Goal: Information Seeking & Learning: Learn about a topic

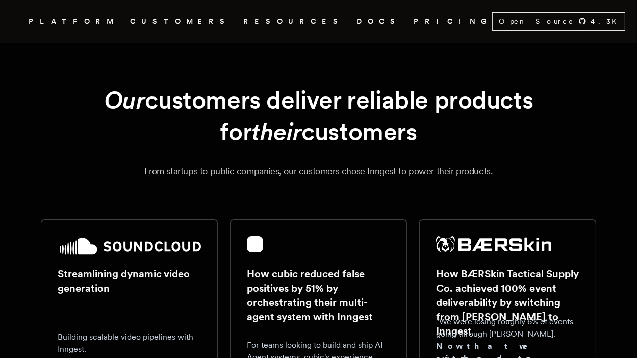
click at [356, 21] on link "DOCS" at bounding box center [378, 21] width 45 height 13
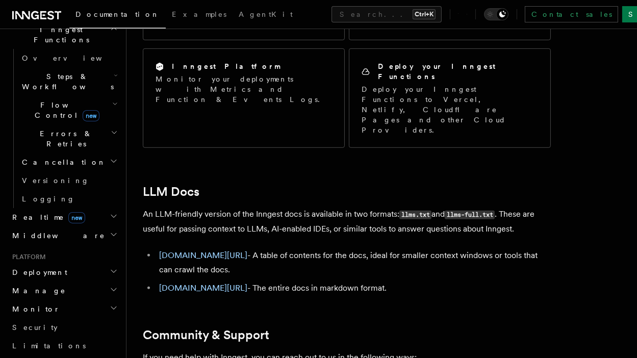
scroll to position [204, 0]
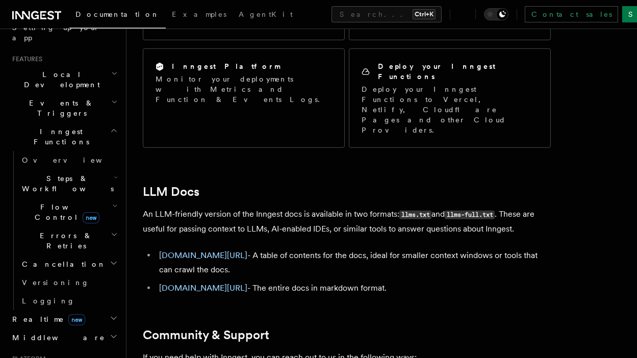
click at [68, 314] on span "new" at bounding box center [76, 319] width 17 height 11
click at [61, 202] on span "Flow Control new" at bounding box center [65, 212] width 94 height 20
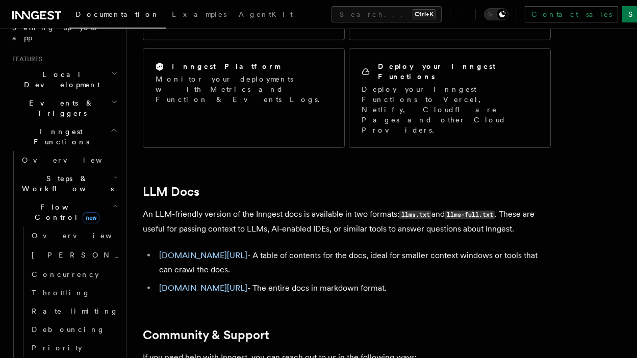
click at [61, 202] on span "Flow Control new" at bounding box center [65, 212] width 94 height 20
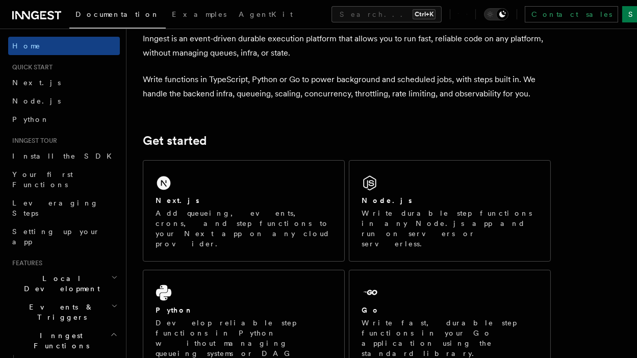
scroll to position [153, 0]
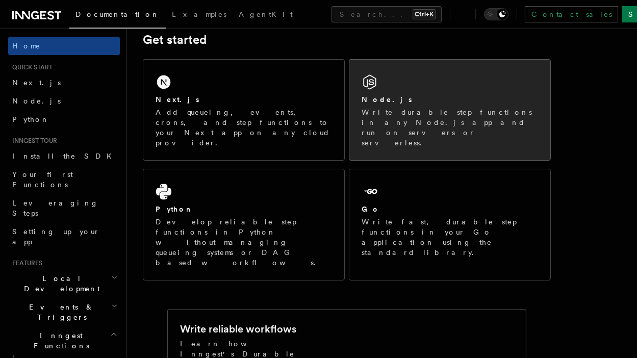
click at [418, 118] on p "Write durable step functions in any Node.js app and run on servers or serverles…" at bounding box center [450, 127] width 176 height 41
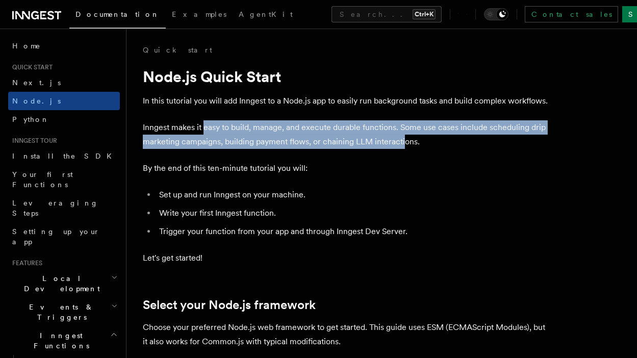
drag, startPoint x: 207, startPoint y: 124, endPoint x: 402, endPoint y: 139, distance: 195.8
click at [402, 139] on p "Inngest makes it easy to build, manage, and execute durable functions. Some use…" at bounding box center [347, 134] width 408 height 29
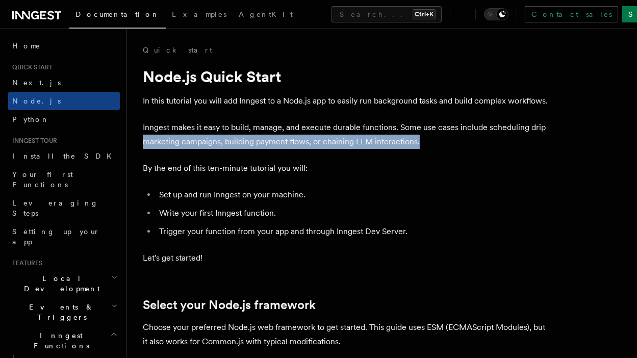
drag, startPoint x: 545, startPoint y: 130, endPoint x: 467, endPoint y: 140, distance: 78.2
click at [467, 140] on p "Inngest makes it easy to build, manage, and execute durable functions. Some use…" at bounding box center [347, 134] width 408 height 29
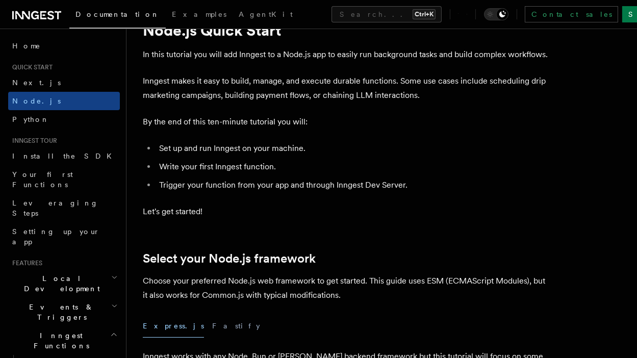
scroll to position [51, 0]
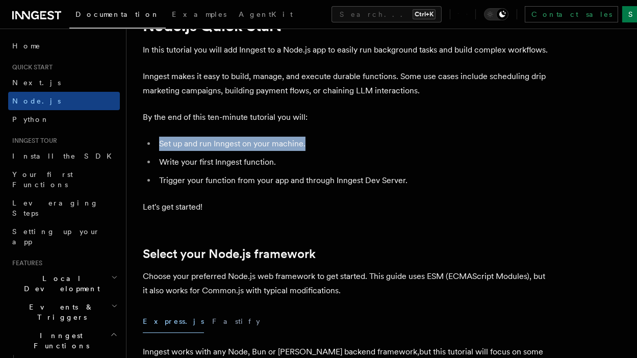
drag, startPoint x: 153, startPoint y: 145, endPoint x: 352, endPoint y: 145, distance: 199.4
click at [352, 145] on ul "Set up and run Inngest on your machine. Write your first Inngest function. Trig…" at bounding box center [347, 162] width 408 height 51
click at [352, 145] on li "Set up and run Inngest on your machine." at bounding box center [353, 144] width 395 height 14
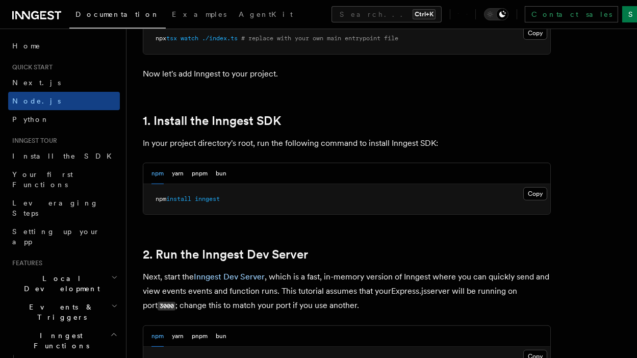
scroll to position [612, 0]
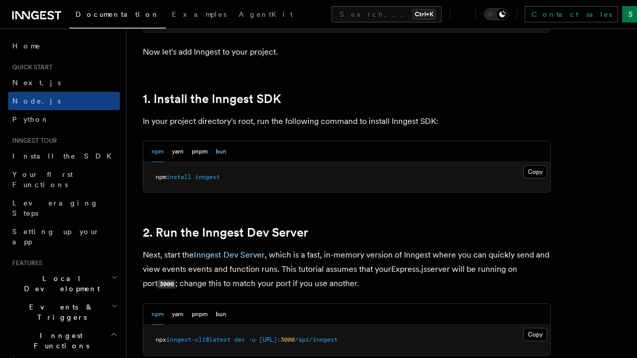
click at [221, 150] on button "bun" at bounding box center [221, 151] width 11 height 21
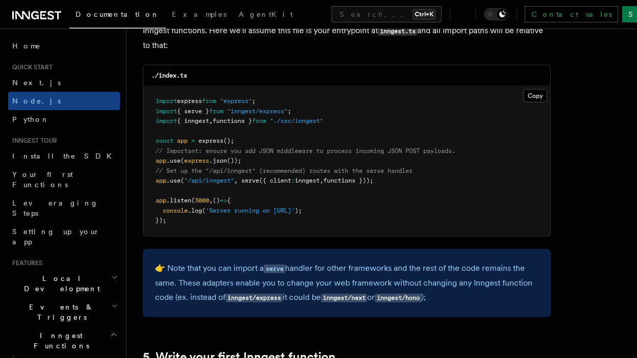
scroll to position [1632, 0]
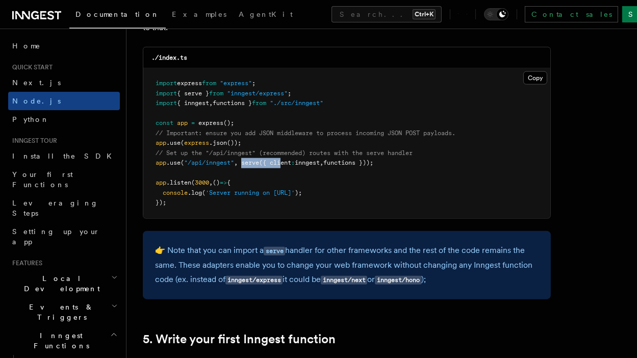
drag, startPoint x: 243, startPoint y: 160, endPoint x: 282, endPoint y: 165, distance: 39.2
click at [282, 165] on span "app .use ( "/api/inngest" , serve ({ client : inngest , functions }));" at bounding box center [265, 162] width 218 height 7
click at [295, 191] on span "'Server running on [URL]'" at bounding box center [250, 192] width 89 height 7
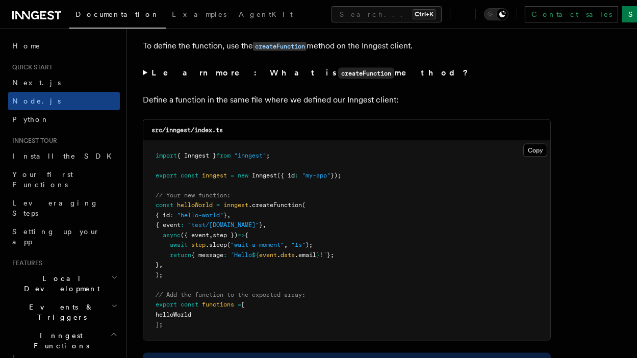
scroll to position [2040, 0]
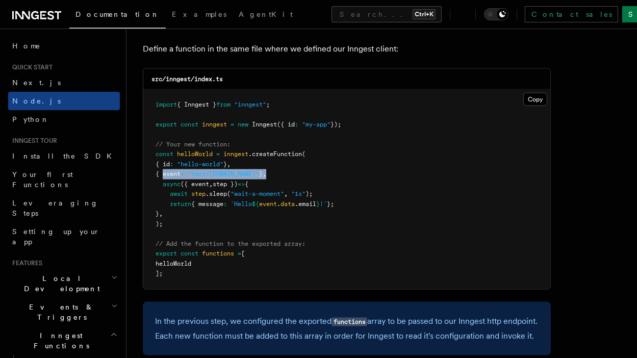
drag, startPoint x: 162, startPoint y: 178, endPoint x: 290, endPoint y: 170, distance: 127.7
click at [290, 170] on pre "import { Inngest } from "inngest" ; export const inngest = new Inngest ({ id : …" at bounding box center [346, 189] width 407 height 199
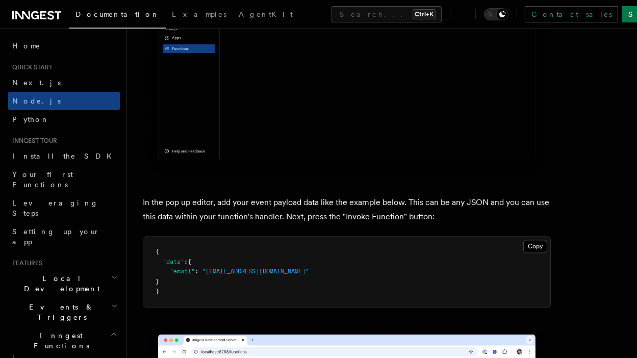
scroll to position [3009, 0]
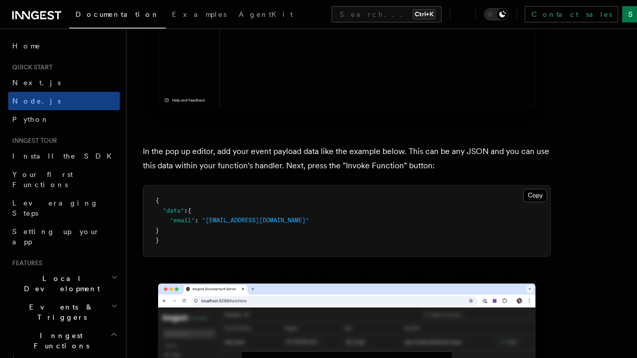
drag, startPoint x: 180, startPoint y: 190, endPoint x: 302, endPoint y: 190, distance: 122.4
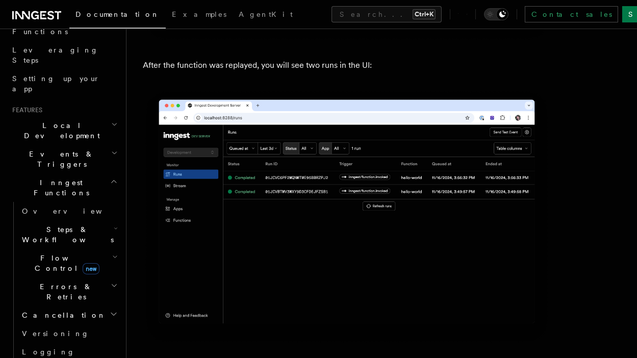
scroll to position [255, 0]
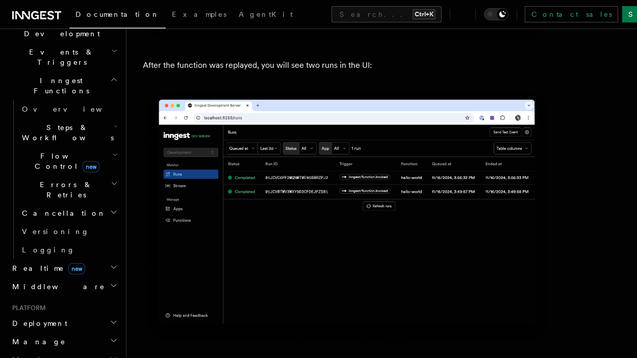
click at [40, 263] on span "Realtime new" at bounding box center [46, 268] width 77 height 10
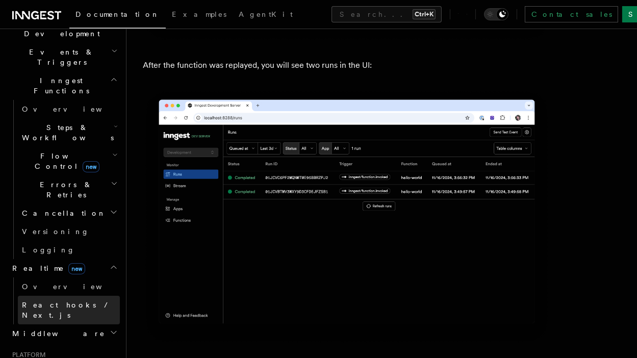
click at [47, 301] on span "React hooks / Next.js" at bounding box center [67, 310] width 90 height 18
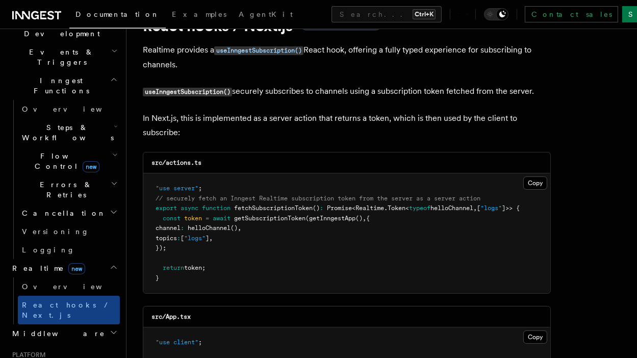
scroll to position [102, 0]
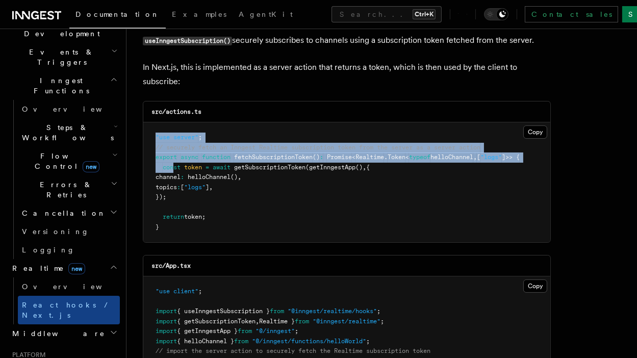
drag, startPoint x: 155, startPoint y: 137, endPoint x: 172, endPoint y: 165, distance: 33.2
click at [172, 165] on pre ""use server" ; // securely fetch an Inngest Realtime subscription token from th…" at bounding box center [346, 182] width 407 height 120
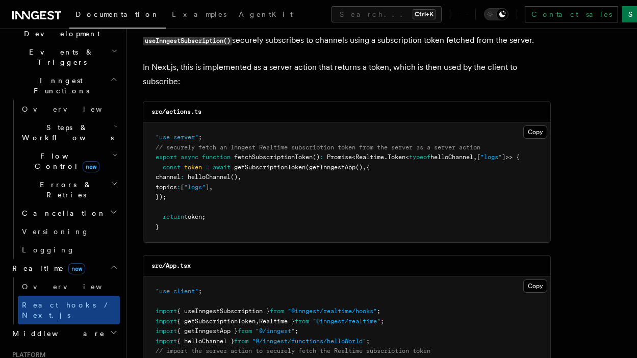
click at [235, 185] on pre ""use server" ; // securely fetch an Inngest Realtime subscription token from th…" at bounding box center [346, 182] width 407 height 120
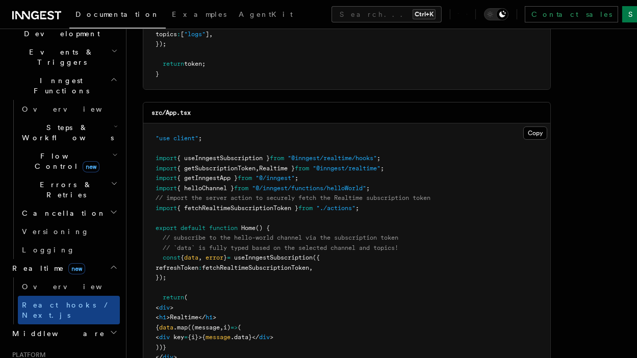
scroll to position [306, 0]
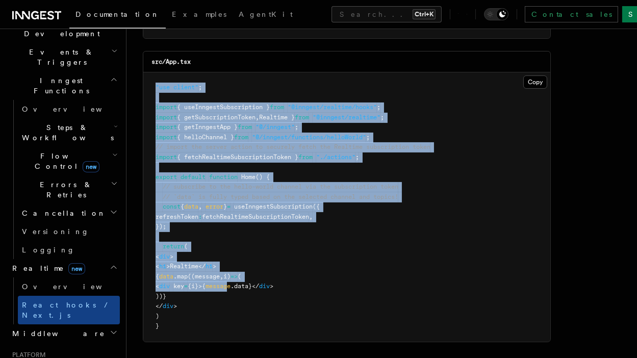
drag, startPoint x: 155, startPoint y: 80, endPoint x: 260, endPoint y: 287, distance: 232.2
click at [260, 287] on pre ""use client" ; import { useInngestSubscription } from "@inngest/realtime/hooks"…" at bounding box center [346, 206] width 407 height 269
click at [286, 277] on pre ""use client" ; import { useInngestSubscription } from "@inngest/realtime/hooks"…" at bounding box center [346, 206] width 407 height 269
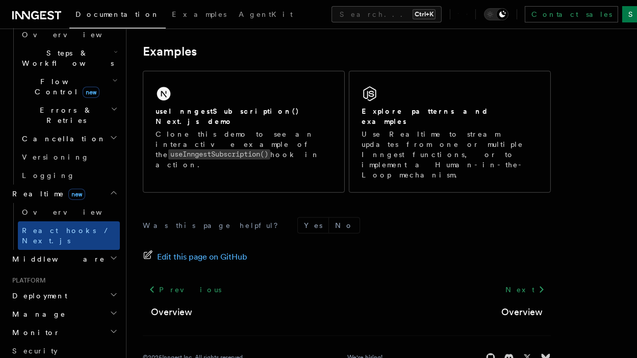
scroll to position [357, 0]
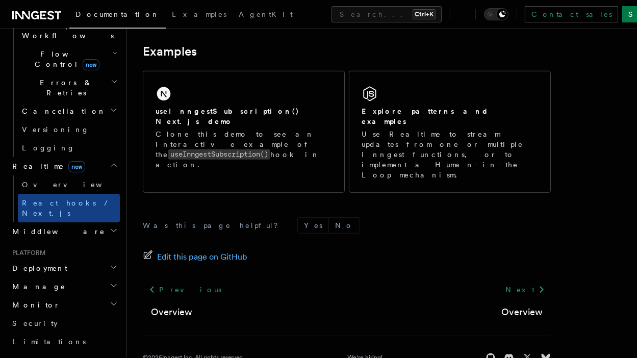
click at [59, 259] on h2 "Deployment" at bounding box center [64, 268] width 112 height 18
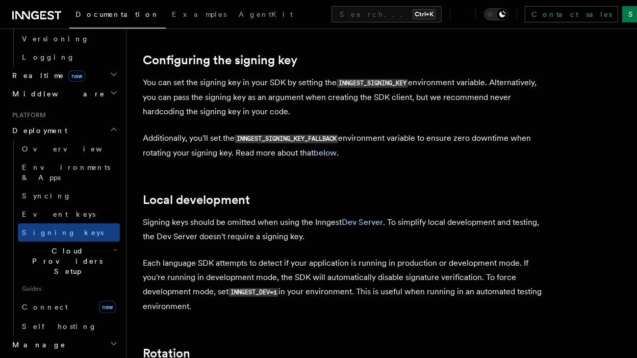
scroll to position [459, 0]
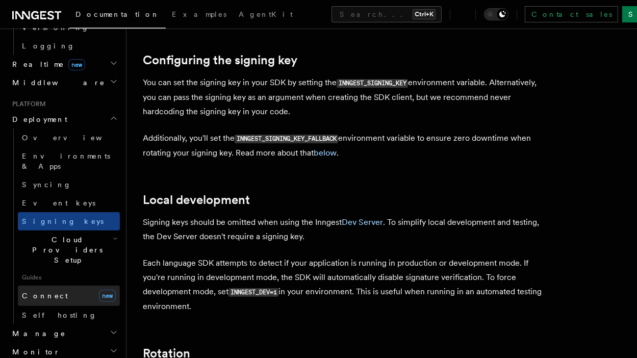
click at [65, 286] on link "Connect new" at bounding box center [69, 296] width 102 height 20
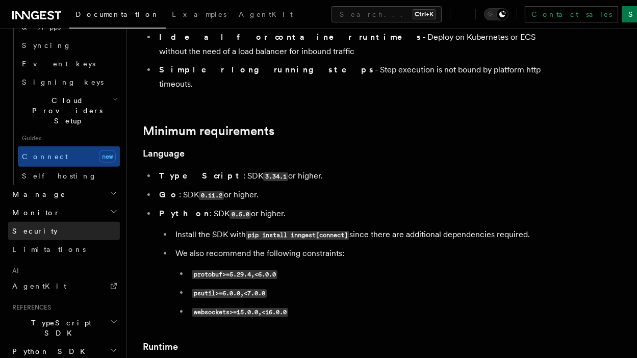
scroll to position [623, 0]
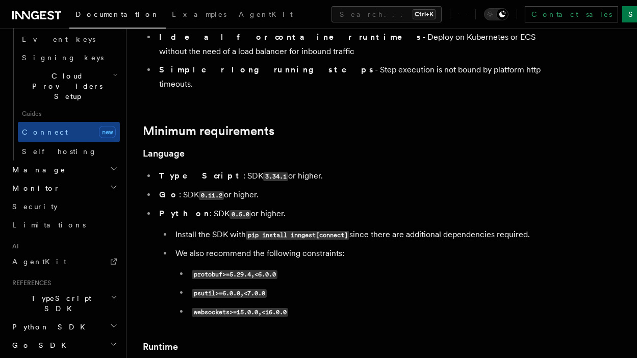
click at [58, 293] on span "TypeScript SDK" at bounding box center [59, 303] width 102 height 20
click at [52, 336] on link "Create the client" at bounding box center [69, 350] width 102 height 29
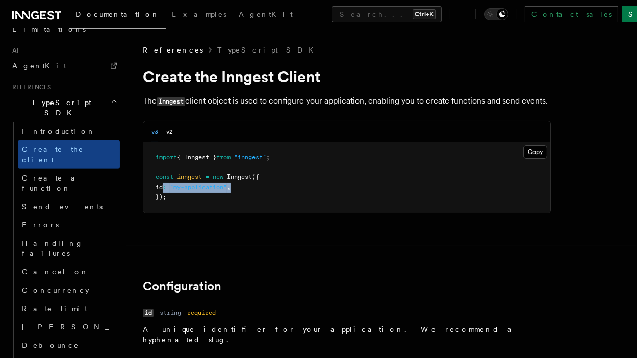
drag, startPoint x: 162, startPoint y: 186, endPoint x: 285, endPoint y: 186, distance: 122.4
click at [285, 186] on pre "import { Inngest } from "inngest" ; const inngest = new Inngest ({ id : "my-app…" at bounding box center [346, 177] width 407 height 70
click at [285, 206] on pre "import { Inngest } from "inngest" ; const inngest = new Inngest ({ id : "my-app…" at bounding box center [346, 177] width 407 height 70
click at [169, 130] on button "v2" at bounding box center [169, 131] width 7 height 21
click at [152, 133] on button "v3" at bounding box center [154, 131] width 7 height 21
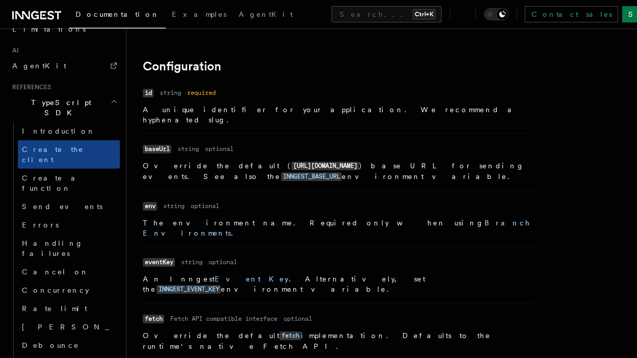
scroll to position [255, 0]
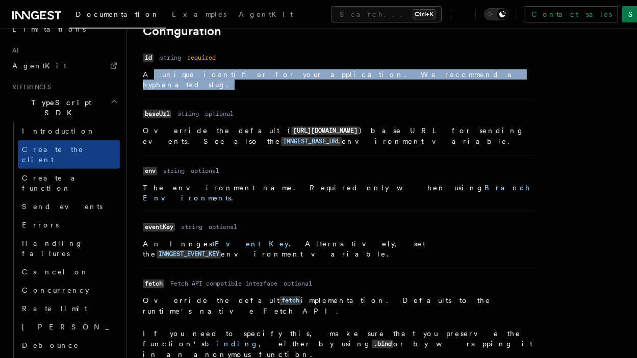
drag, startPoint x: 167, startPoint y: 81, endPoint x: 470, endPoint y: 79, distance: 302.4
click at [470, 79] on p "A unique identifier for your application. We recommend a hyphenated slug." at bounding box center [339, 79] width 392 height 20
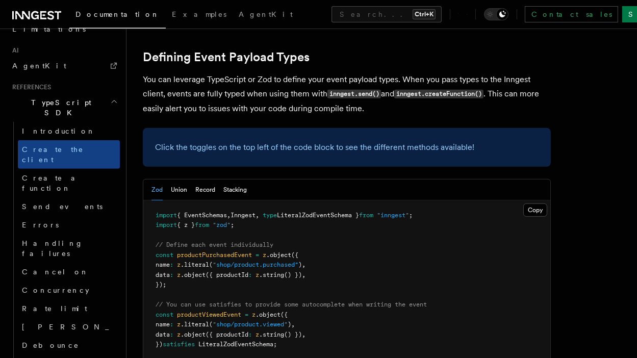
scroll to position [918, 0]
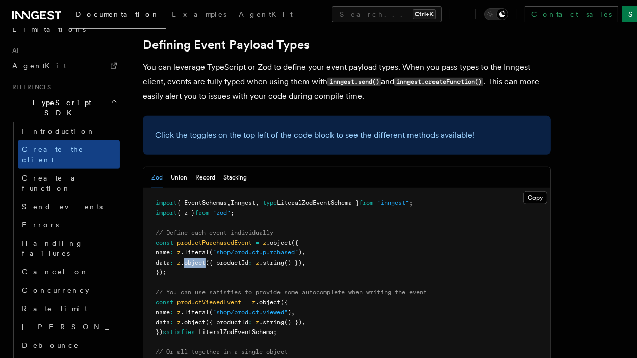
drag, startPoint x: 192, startPoint y: 179, endPoint x: 215, endPoint y: 181, distance: 23.0
click at [215, 259] on span "data : z .object ({ productId : z .string () }) ," at bounding box center [231, 262] width 150 height 7
click at [215, 259] on span "({ productId" at bounding box center [227, 262] width 43 height 7
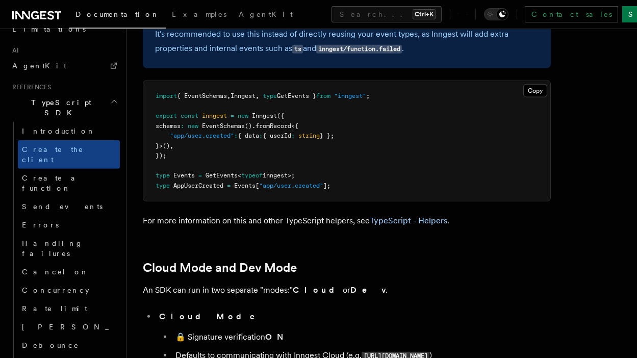
scroll to position [1581, 0]
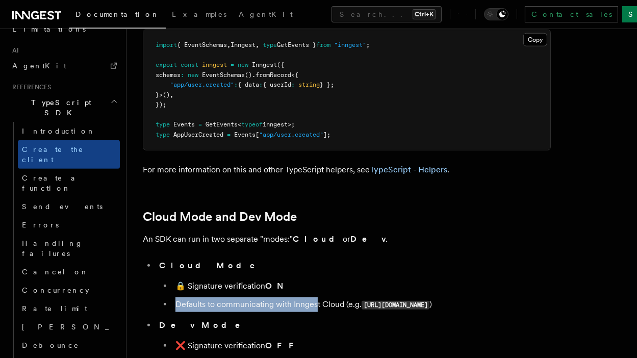
drag, startPoint x: 169, startPoint y: 214, endPoint x: 317, endPoint y: 215, distance: 147.4
click at [317, 279] on ul "🔒 Signature verification ON Defaults to communicating with Inngest Cloud (e.g. …" at bounding box center [355, 295] width 392 height 33
click at [317, 297] on li "Defaults to communicating with Inngest Cloud (e.g. [URL][DOMAIN_NAME] )" at bounding box center [361, 304] width 378 height 15
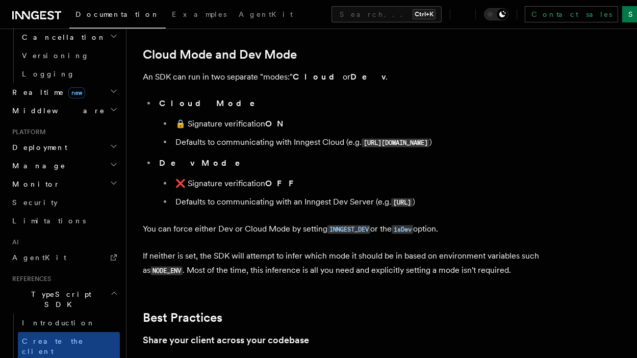
scroll to position [1602, 0]
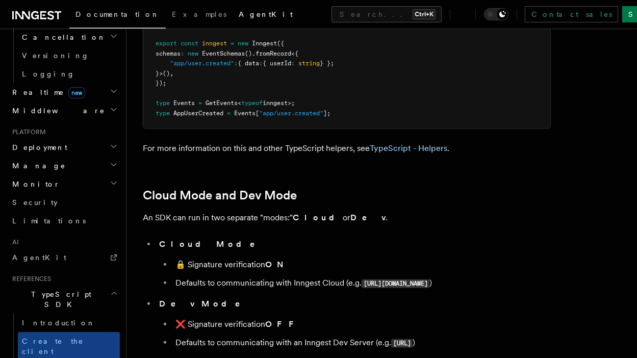
click at [239, 14] on span "AgentKit" at bounding box center [266, 14] width 54 height 8
